Goal: Navigation & Orientation: Go to known website

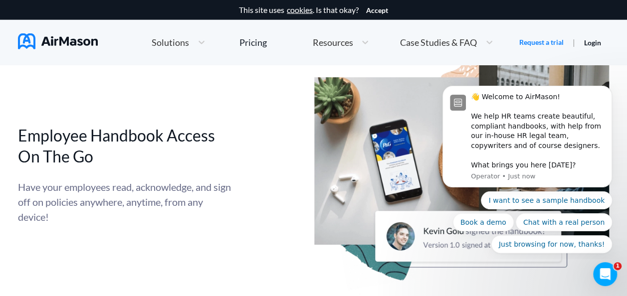
scroll to position [3095, 0]
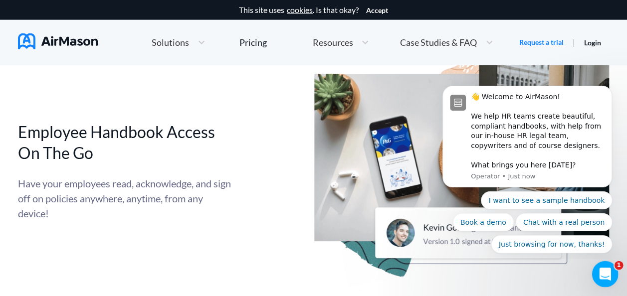
click at [603, 278] on icon "Open Intercom Messenger" at bounding box center [603, 273] width 16 height 16
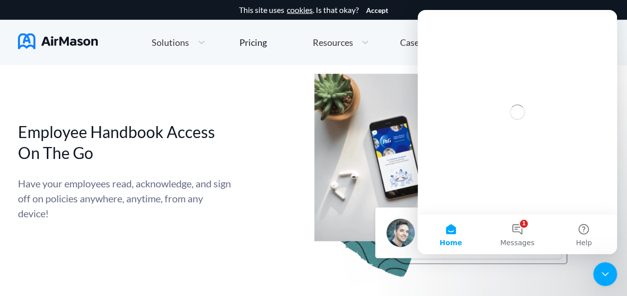
scroll to position [0, 0]
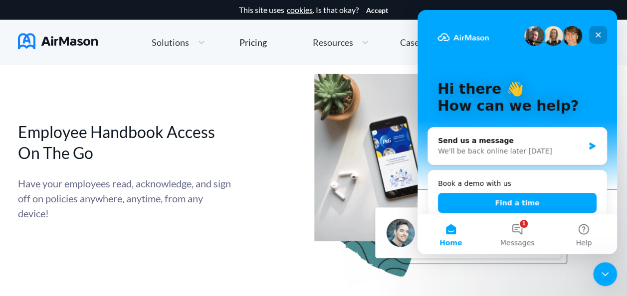
click at [595, 33] on icon "Close" at bounding box center [598, 35] width 8 height 8
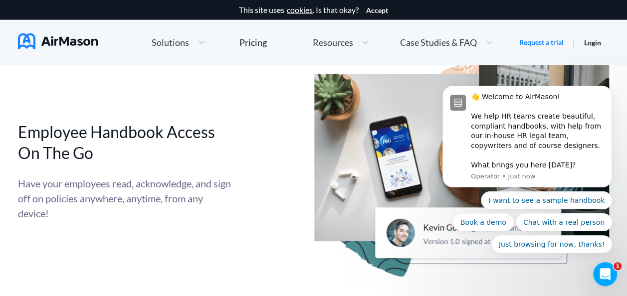
click at [266, 94] on div "Employee Handbook Access On The Go Have your employees read, acknowledge, and s…" at bounding box center [313, 171] width 591 height 290
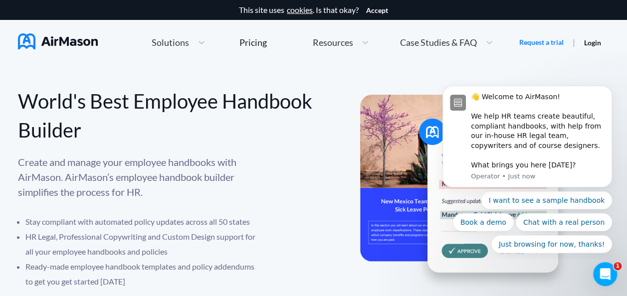
click at [390, 69] on div "World's Best Employee Handbook Builder Create and manage your employee handbook…" at bounding box center [313, 214] width 627 height 299
click at [193, 43] on div at bounding box center [201, 42] width 18 height 10
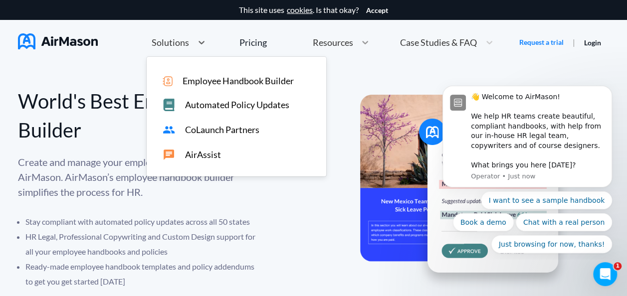
click at [362, 39] on icon at bounding box center [365, 42] width 10 height 10
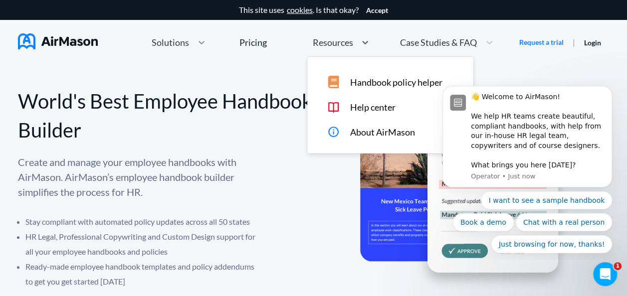
click at [197, 37] on icon at bounding box center [201, 42] width 10 height 10
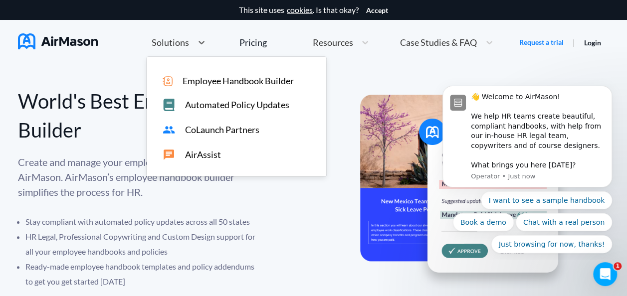
click at [320, 73] on div "Employee Handbook Builder" at bounding box center [237, 79] width 180 height 14
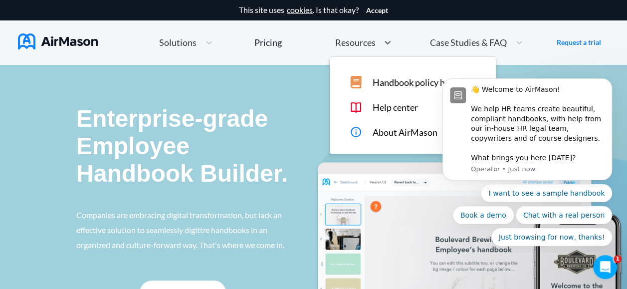
click at [273, 60] on nav "Home Employee Handbook Builder Automated Policy Updates Solutions Pricing About…" at bounding box center [313, 42] width 591 height 45
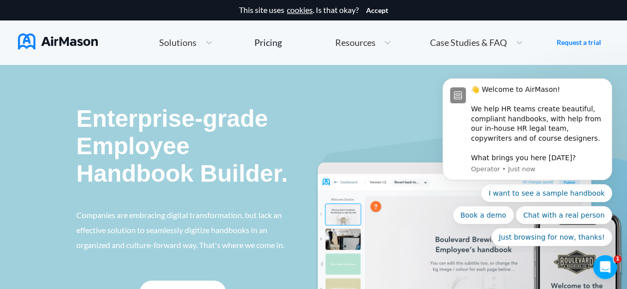
click at [50, 45] on img at bounding box center [58, 41] width 80 height 16
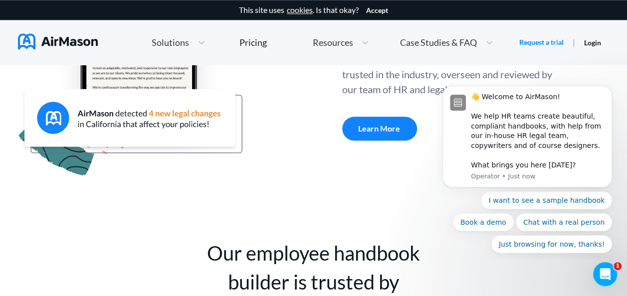
scroll to position [320, 0]
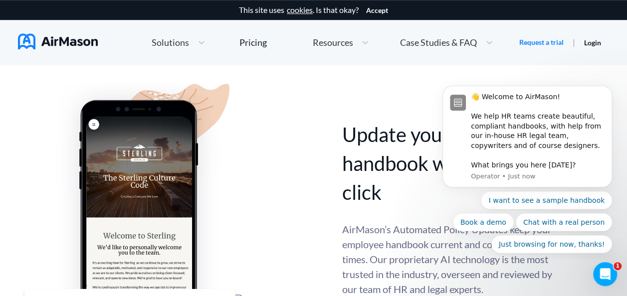
drag, startPoint x: 588, startPoint y: 41, endPoint x: 582, endPoint y: 46, distance: 7.8
click at [588, 41] on link "Login" at bounding box center [592, 42] width 17 height 8
